Goal: Task Accomplishment & Management: Use online tool/utility

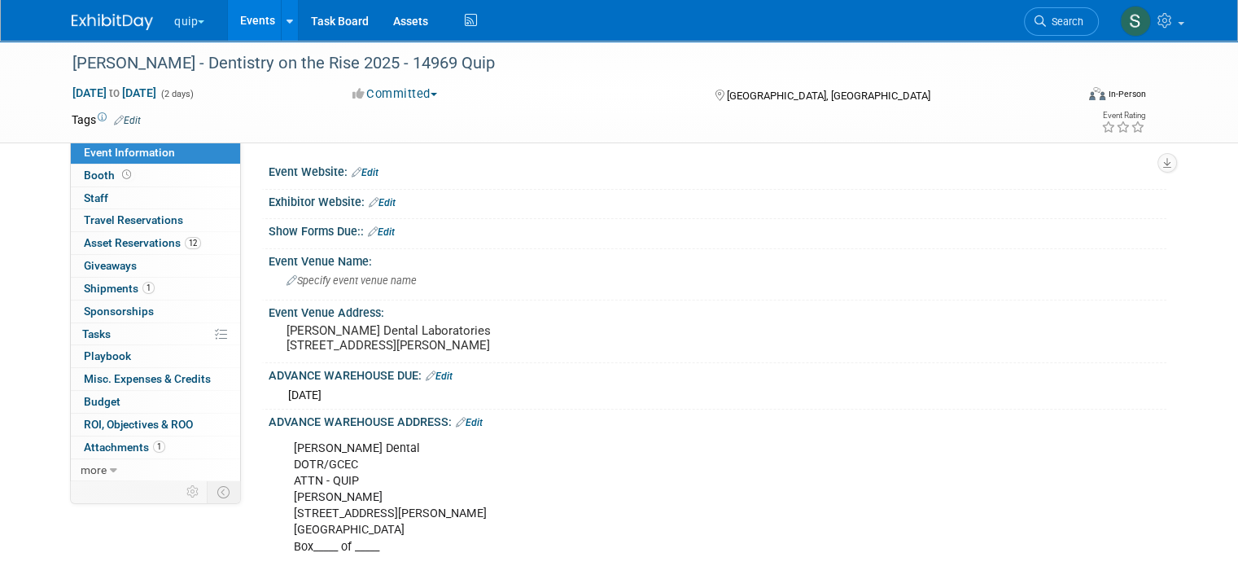
click at [198, 22] on span "button" at bounding box center [201, 21] width 7 height 3
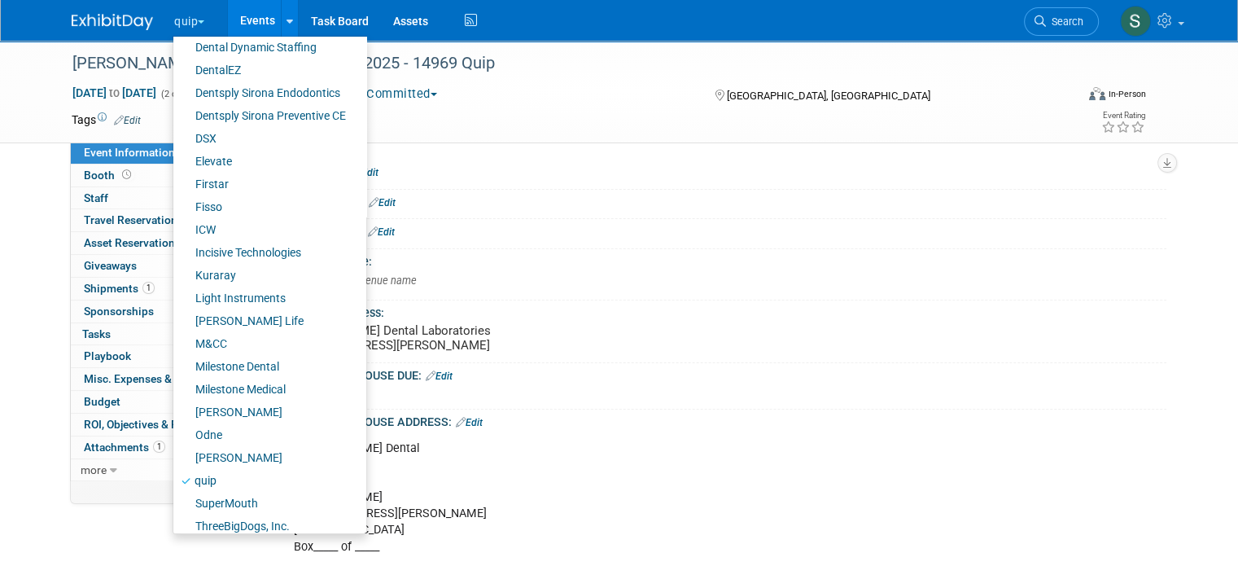
scroll to position [244, 0]
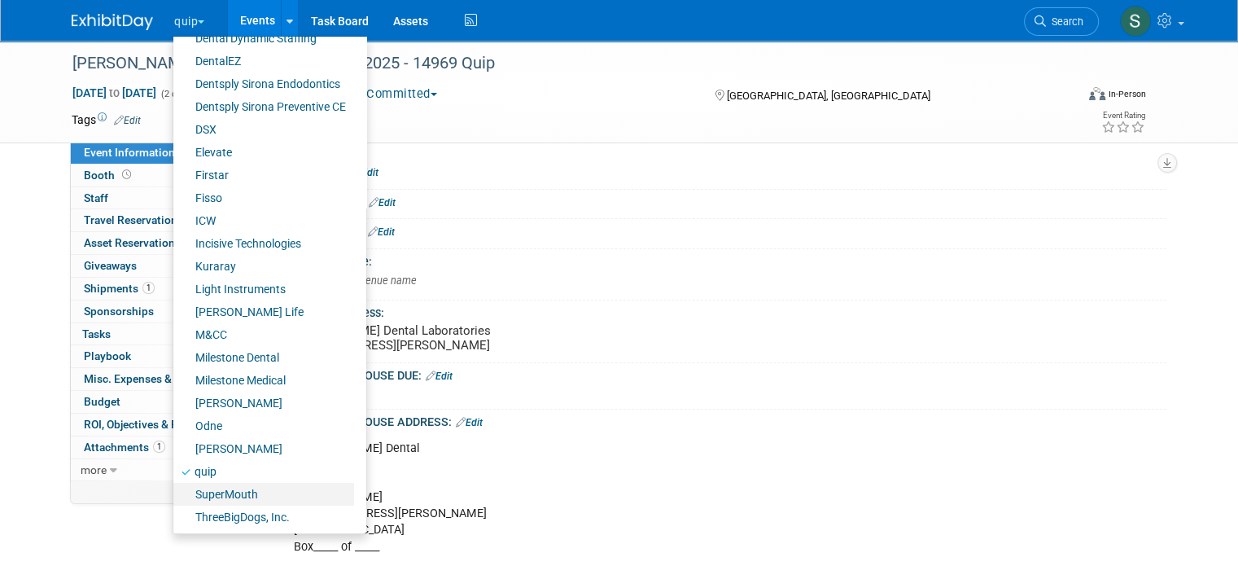
click at [225, 489] on link "SuperMouth" at bounding box center [263, 494] width 181 height 23
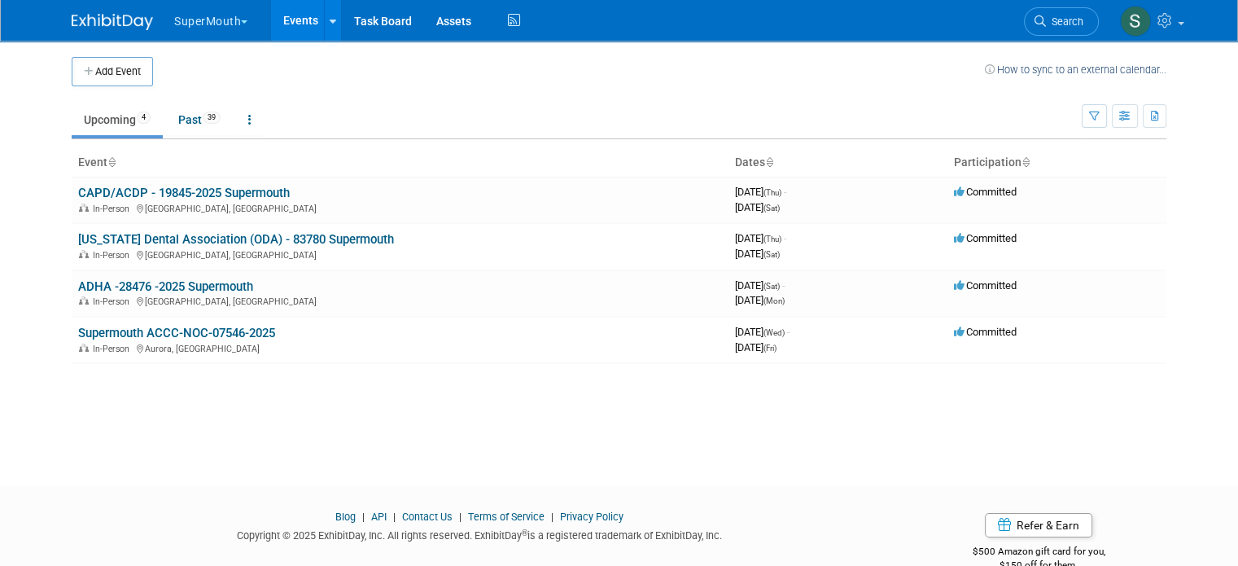
click at [185, 284] on link "ADHA -28476 -2025 Supermouth" at bounding box center [165, 286] width 175 height 15
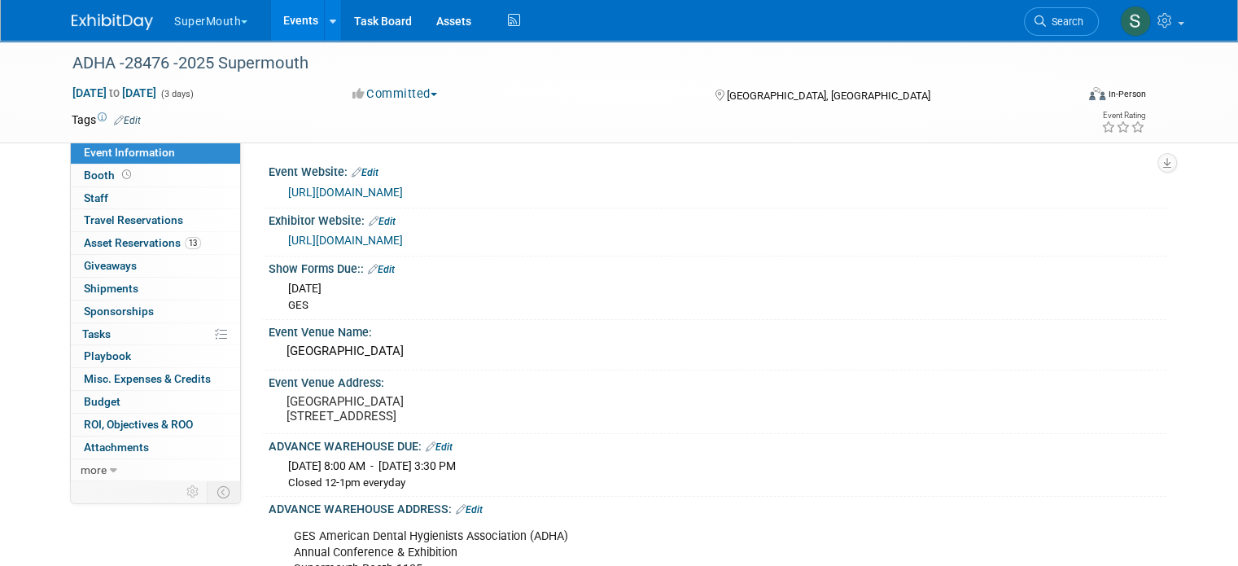
click at [166, 241] on span "Asset Reservations 13" at bounding box center [142, 242] width 117 height 13
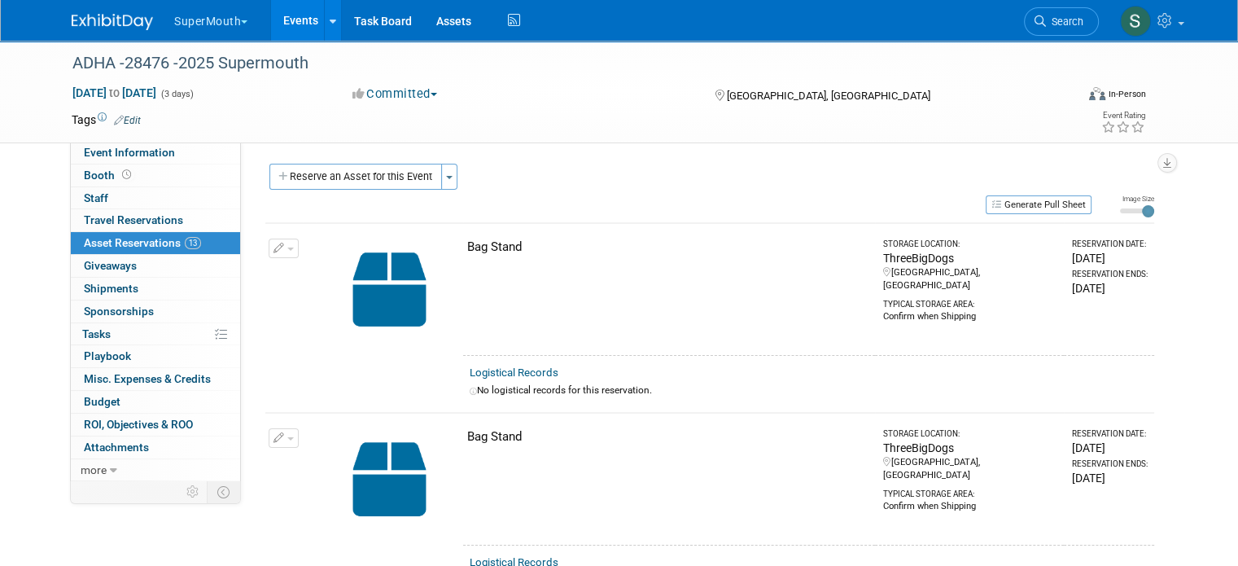
click at [349, 174] on button "Reserve an Asset for this Event" at bounding box center [355, 177] width 173 height 26
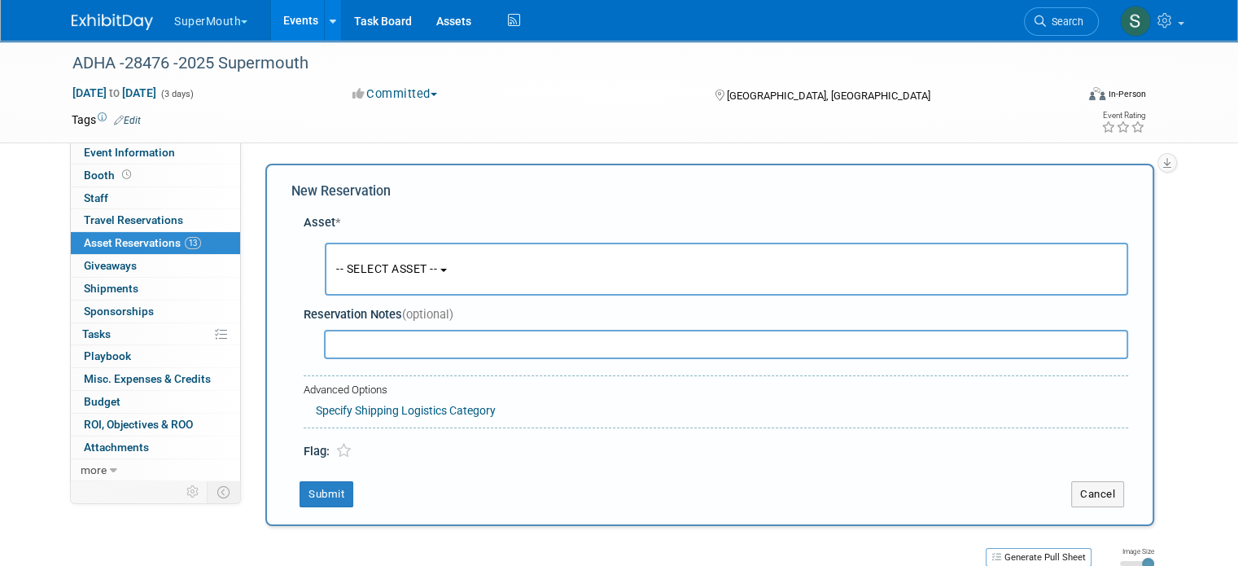
scroll to position [15, 0]
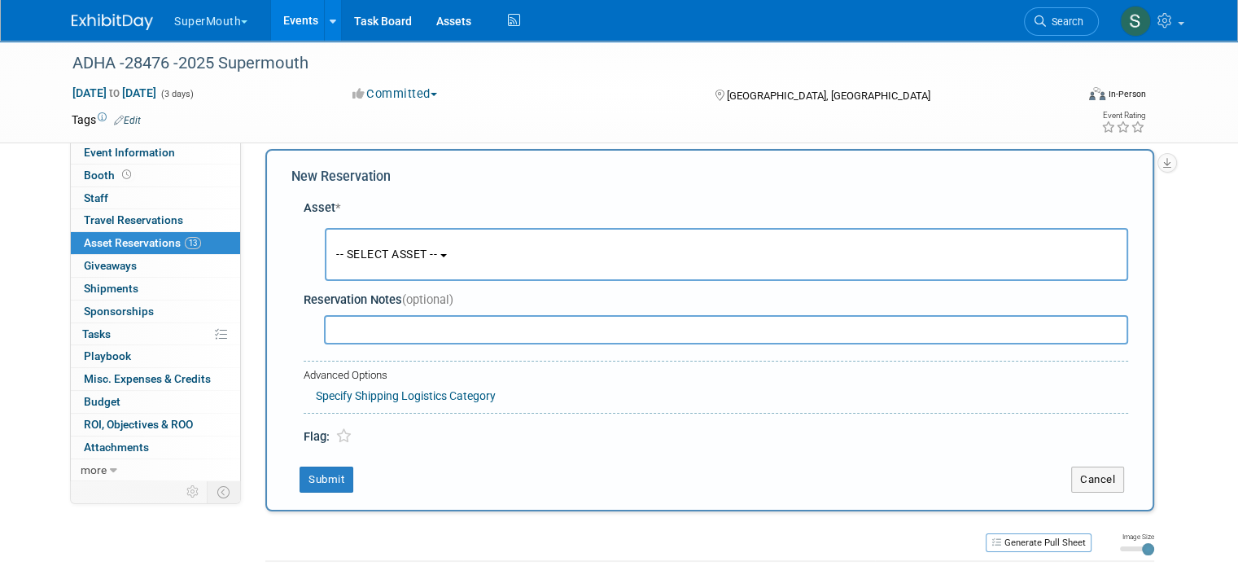
click at [387, 247] on span "-- SELECT ASSET --" at bounding box center [386, 253] width 101 height 13
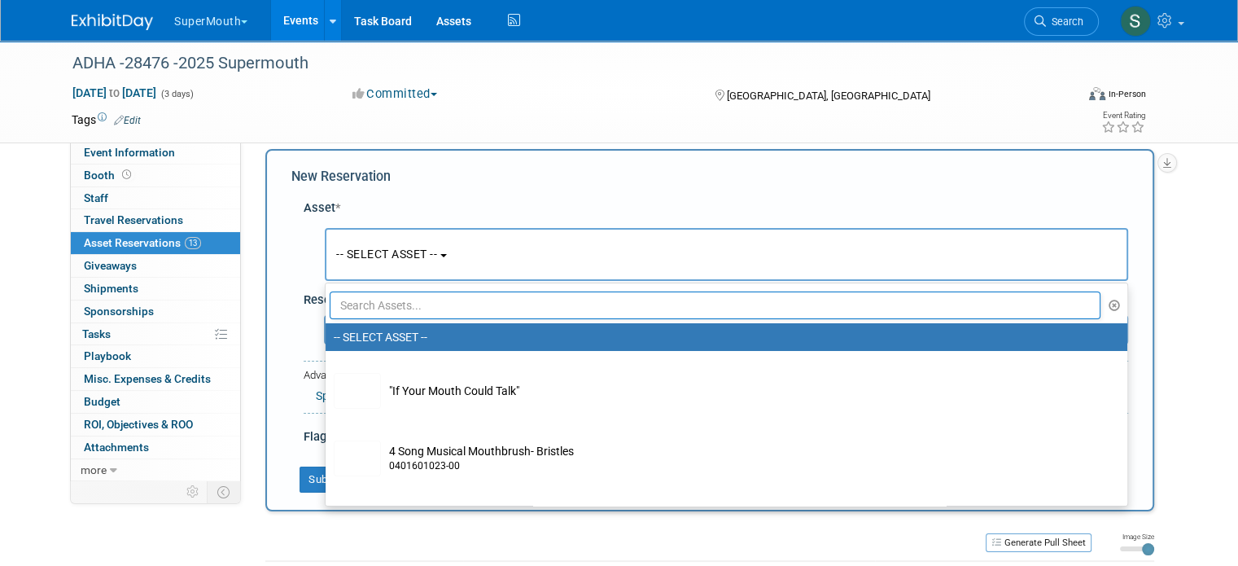
click at [384, 306] on input "text" at bounding box center [715, 305] width 771 height 28
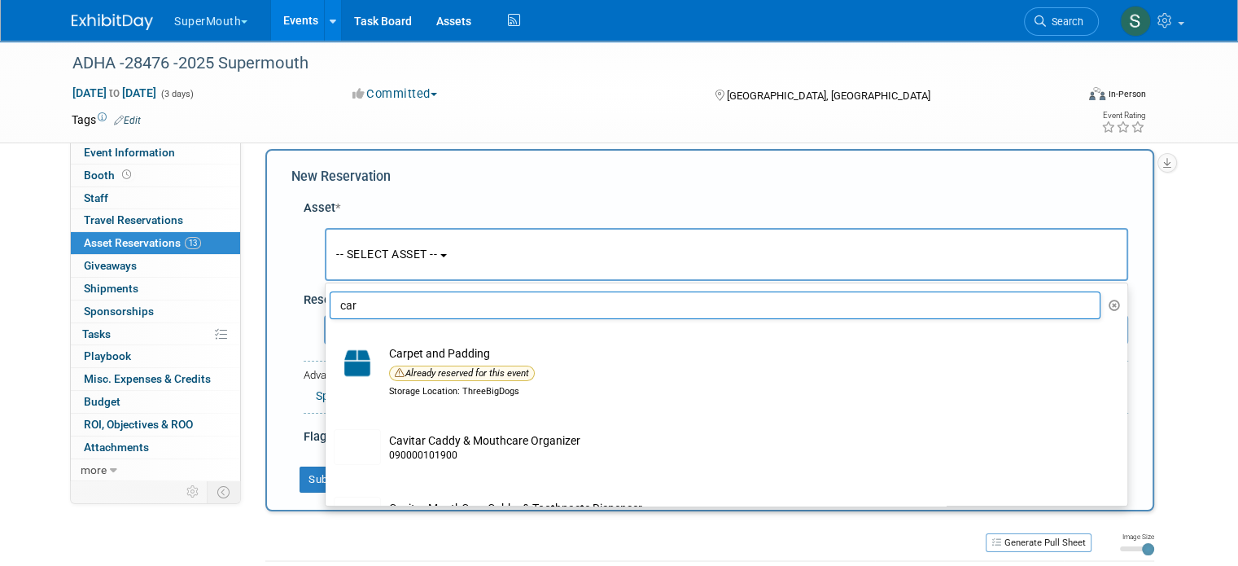
type input "car"
click at [534, 111] on td at bounding box center [552, 119] width 822 height 16
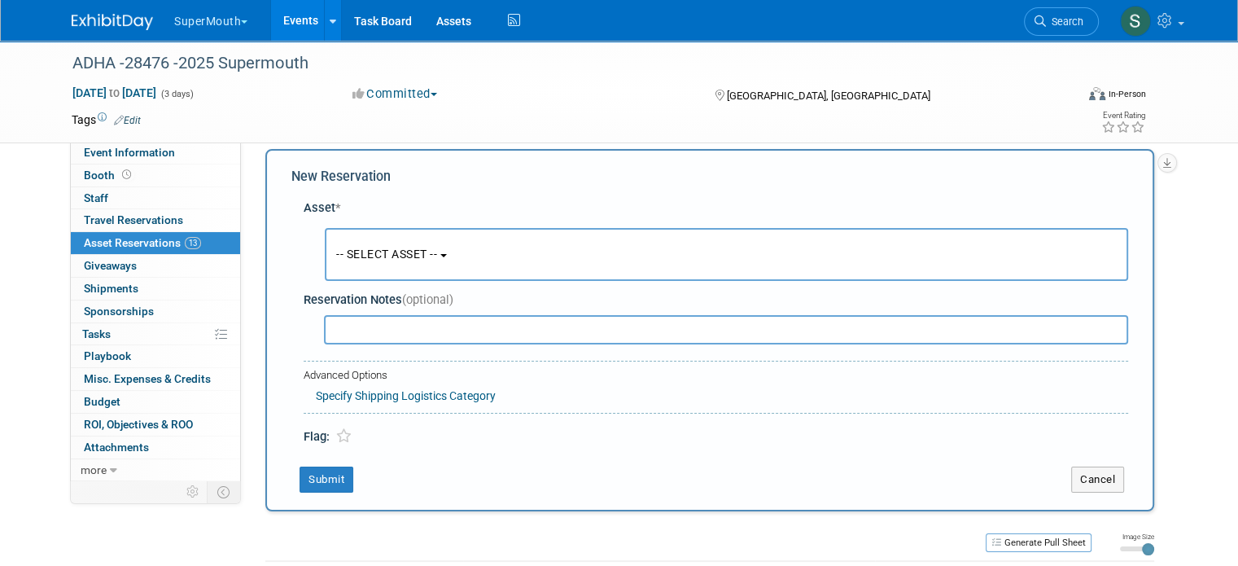
click at [204, 24] on button "SuperMouth" at bounding box center [220, 18] width 95 height 36
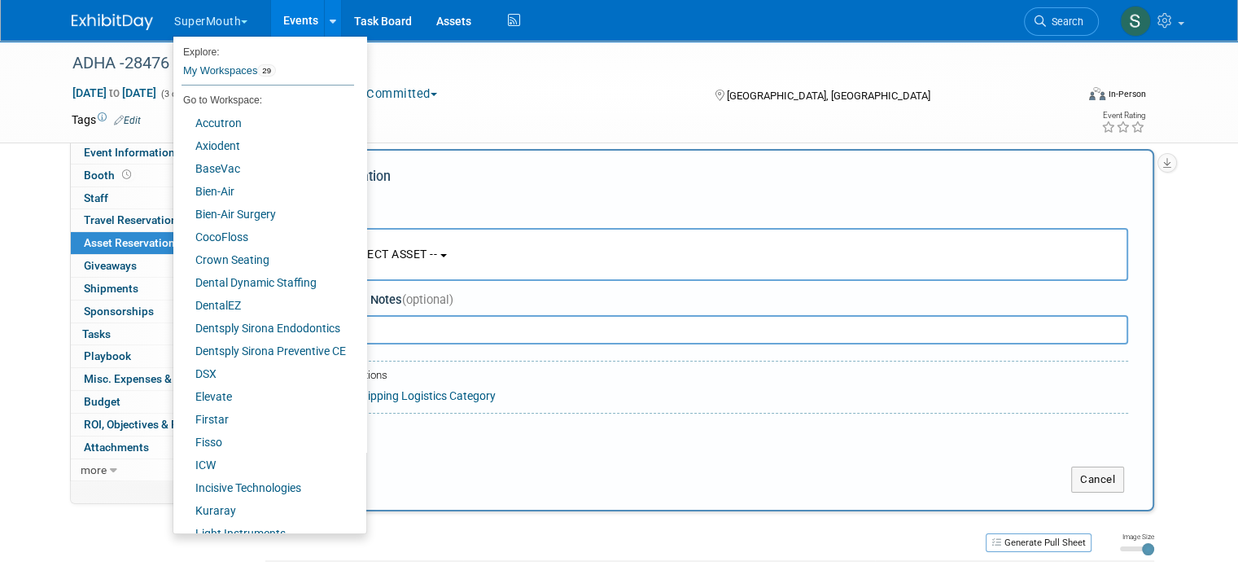
click at [592, 100] on div "Committed Committed Considering Not Going" at bounding box center [518, 94] width 342 height 18
